Goal: Transaction & Acquisition: Book appointment/travel/reservation

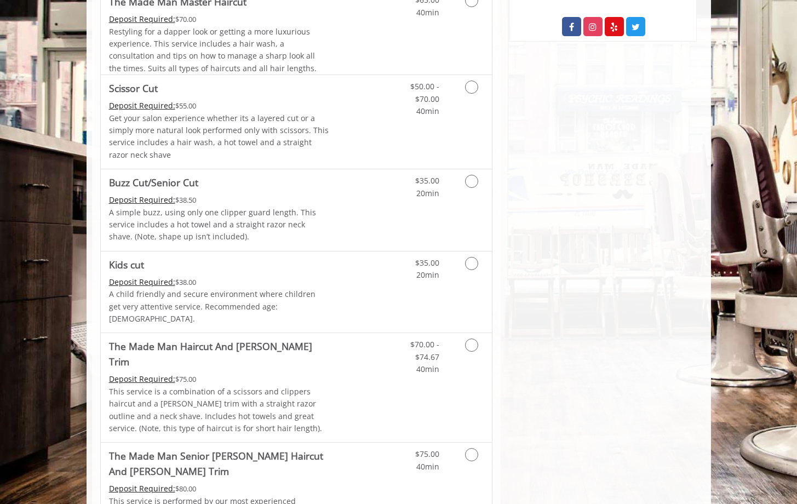
scroll to position [537, 0]
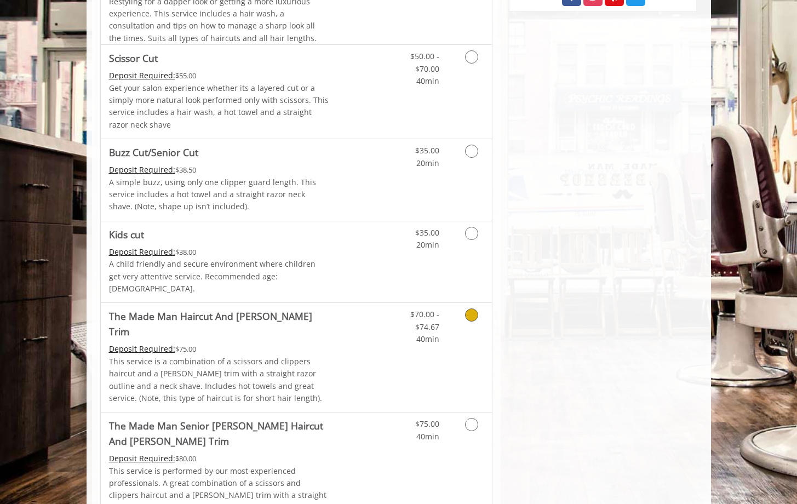
click at [475, 309] on icon "Grooming services" at bounding box center [471, 315] width 13 height 13
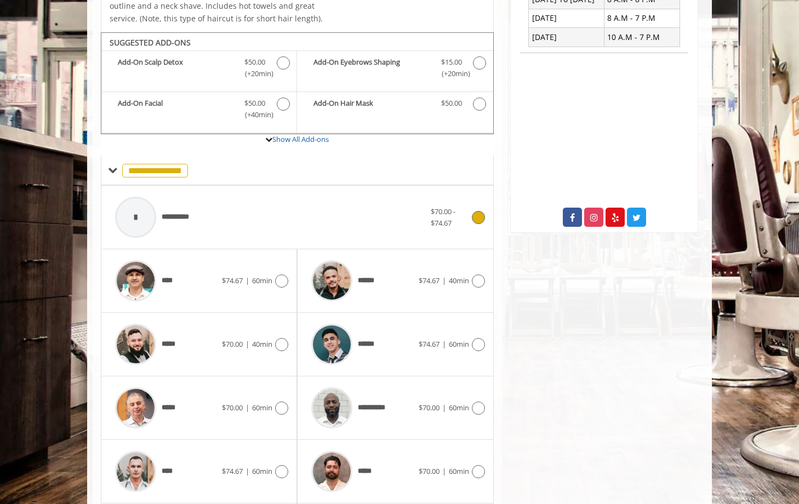
scroll to position [333, 0]
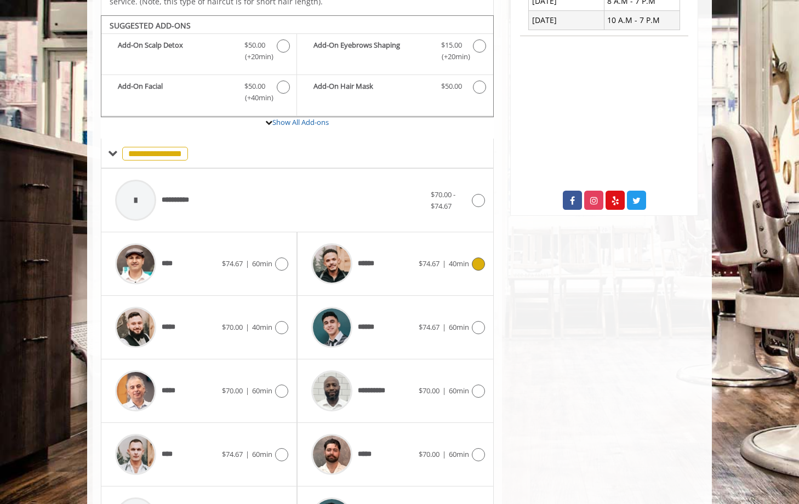
click at [473, 258] on icon at bounding box center [478, 264] width 13 height 13
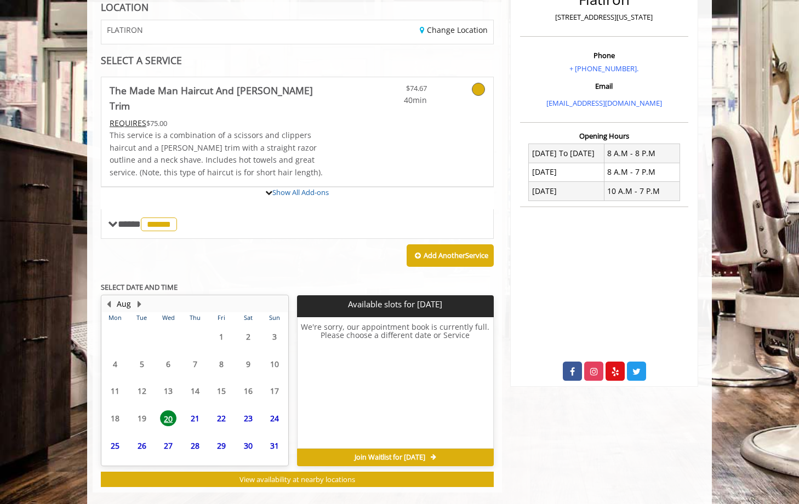
scroll to position [263, 0]
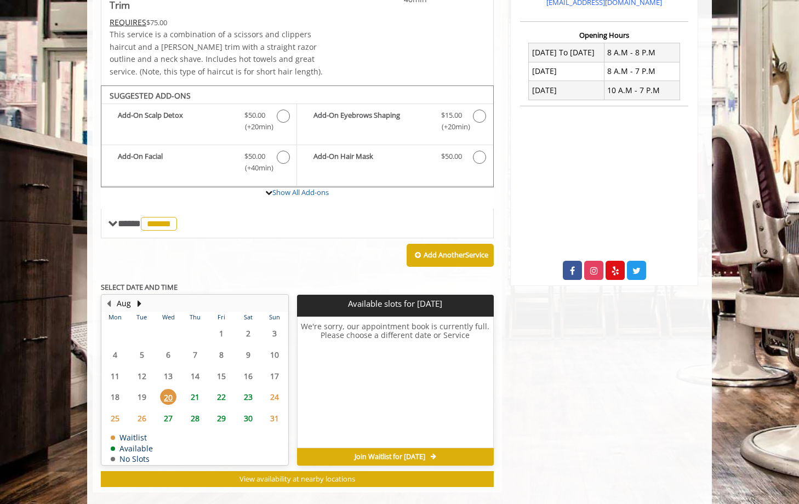
click at [195, 389] on span "21" at bounding box center [195, 397] width 16 height 16
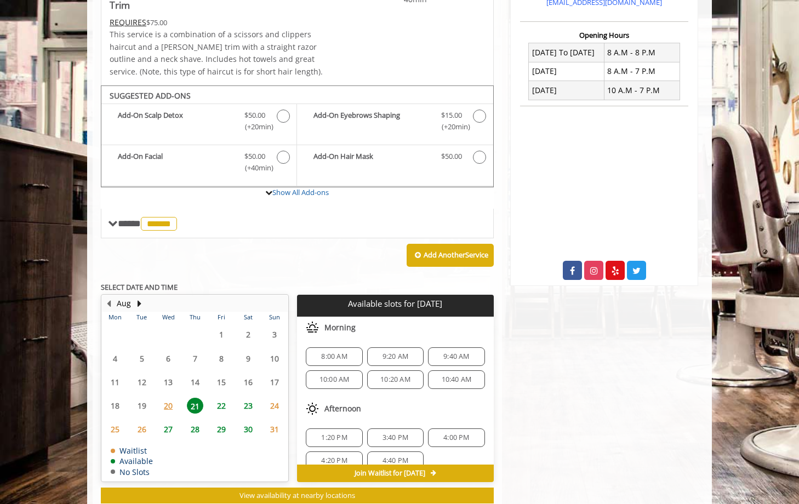
scroll to position [280, 0]
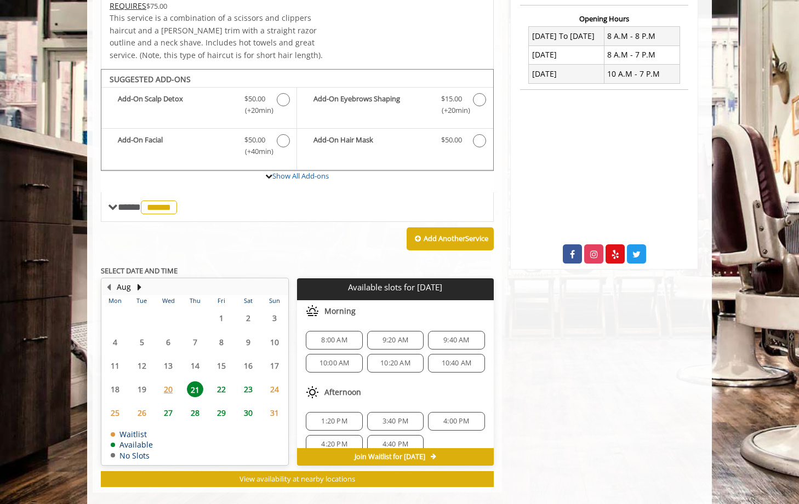
click at [336, 359] on span "10:00 AM" at bounding box center [335, 363] width 30 height 9
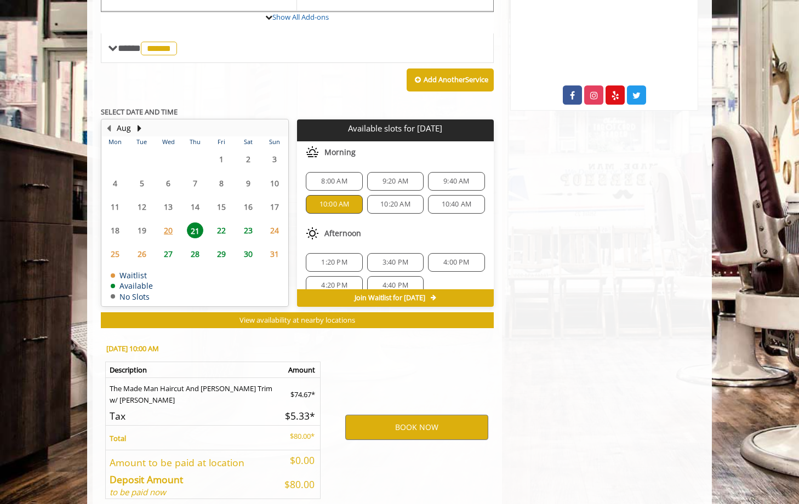
scroll to position [477, 0]
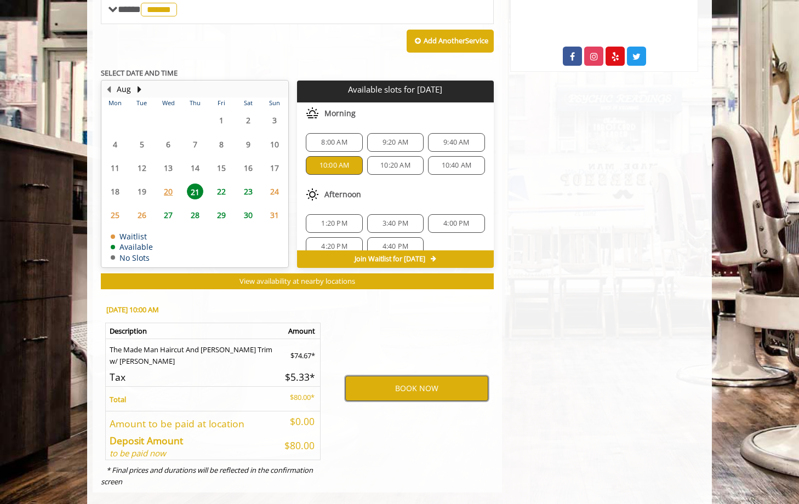
click at [372, 376] on button "BOOK NOW" at bounding box center [416, 388] width 143 height 25
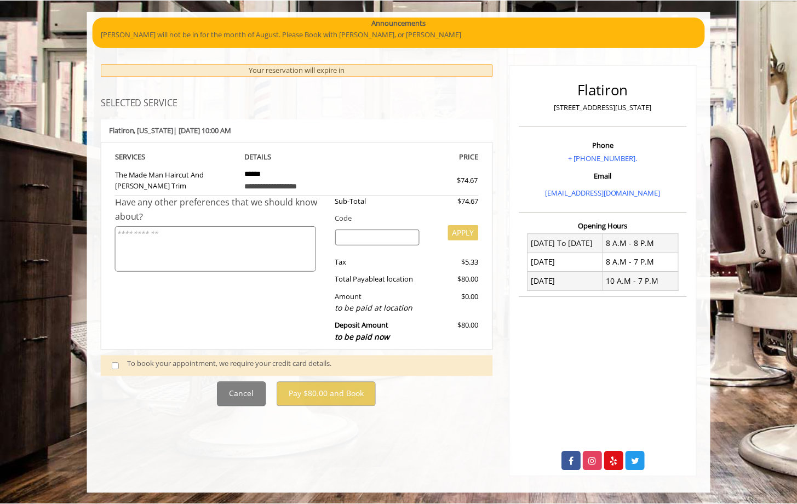
scroll to position [0, 0]
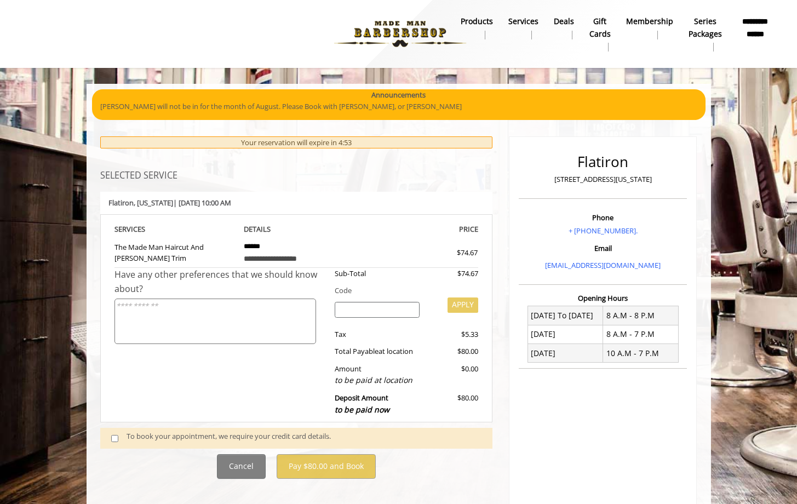
click at [108, 441] on span at bounding box center [119, 438] width 32 height 15
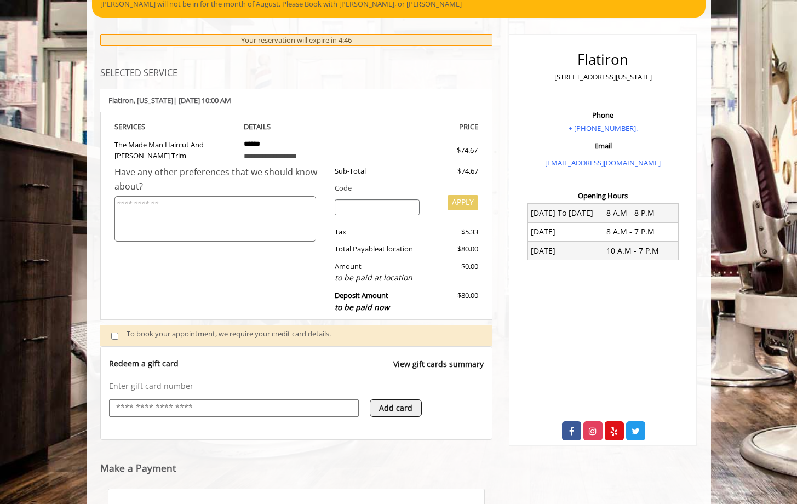
click at [237, 402] on input "text" at bounding box center [234, 408] width 238 height 13
type input "**********"
click at [458, 464] on h5 "Make a Payment" at bounding box center [296, 470] width 393 height 14
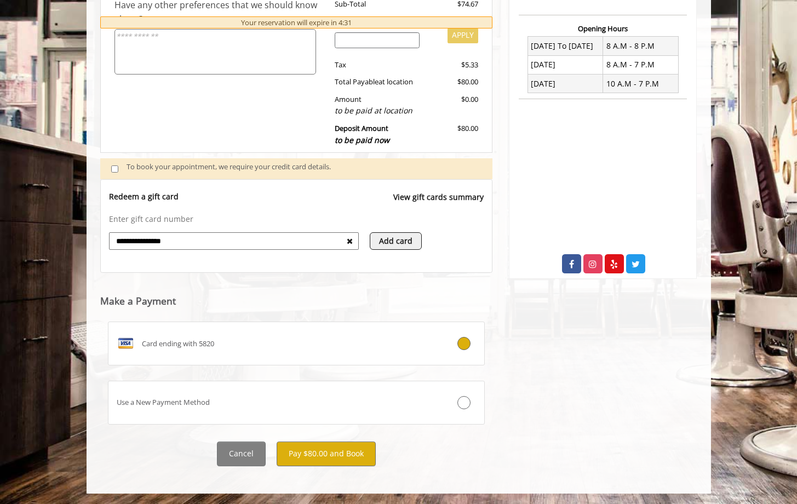
scroll to position [270, 0]
click at [374, 459] on button "Pay $80.00 and Book" at bounding box center [326, 453] width 99 height 25
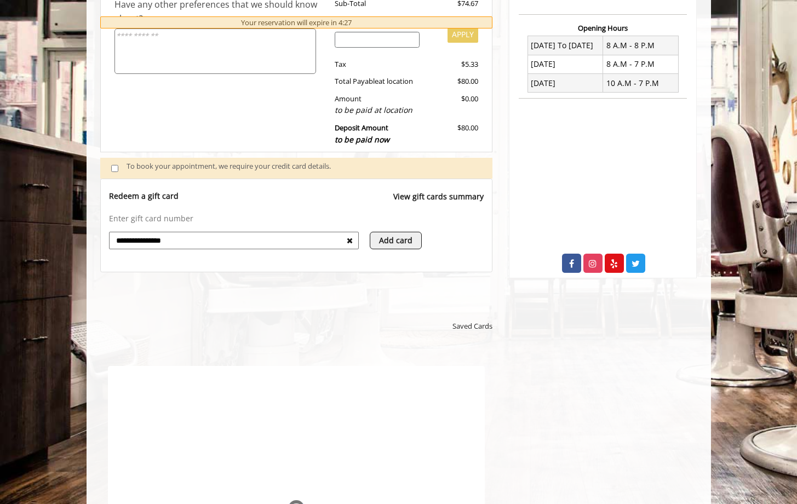
scroll to position [0, 0]
